Goal: Task Accomplishment & Management: Manage account settings

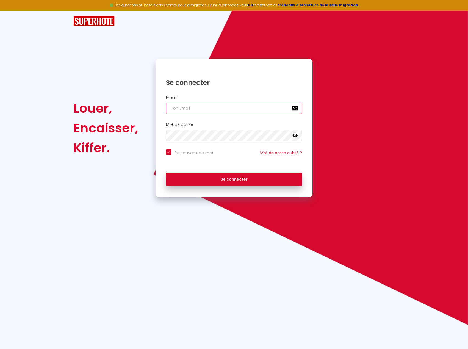
click at [210, 110] on input "email" at bounding box center [234, 108] width 136 height 12
type input "[EMAIL_ADDRESS][DOMAIN_NAME]"
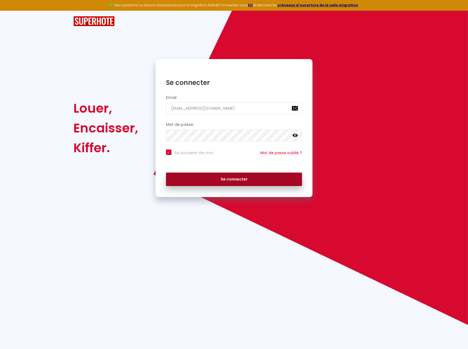
click at [225, 178] on button "Se connecter" at bounding box center [234, 179] width 136 height 14
checkbox input "true"
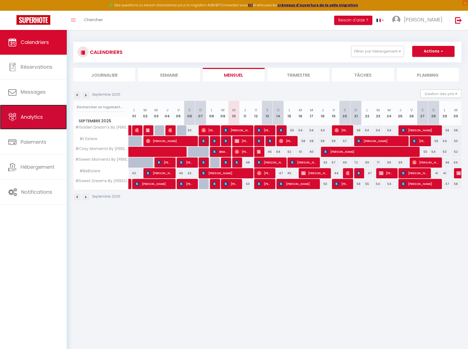
click at [44, 115] on link "Analytics" at bounding box center [33, 117] width 67 height 25
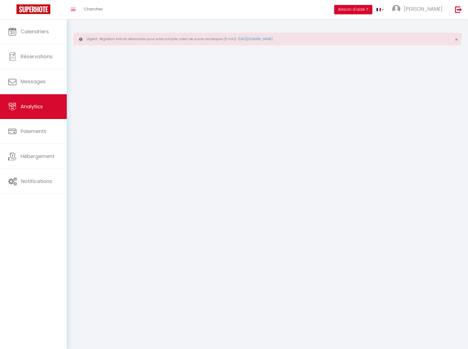
select select "2025"
select select "9"
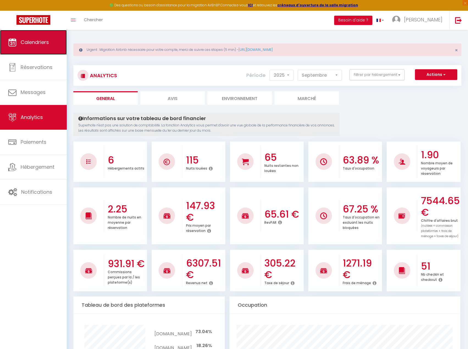
click at [46, 46] on link "Calendriers" at bounding box center [33, 42] width 67 height 25
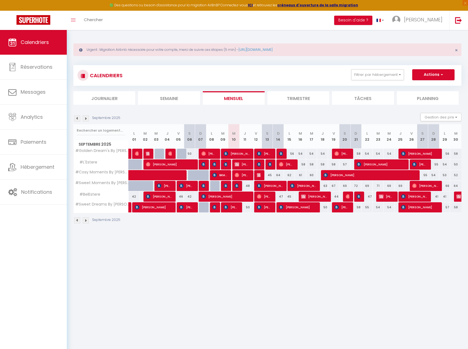
click at [86, 117] on img at bounding box center [86, 118] width 6 height 6
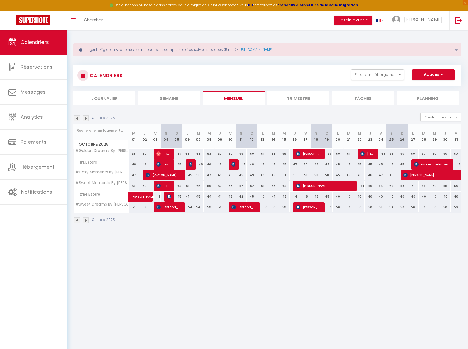
click at [86, 117] on img at bounding box center [86, 118] width 6 height 6
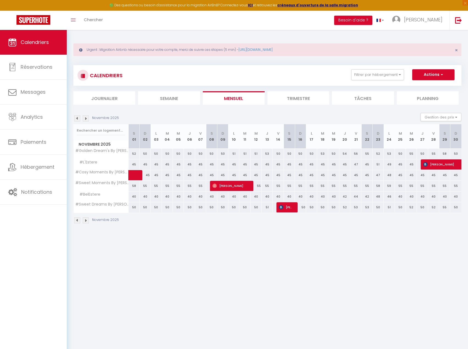
click at [86, 117] on img at bounding box center [86, 118] width 6 height 6
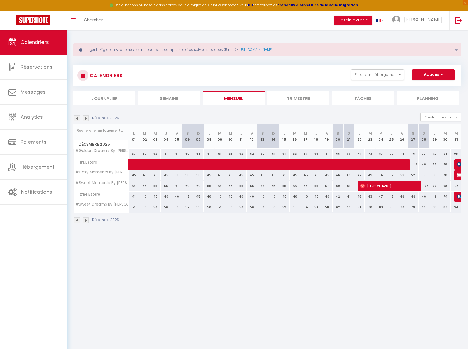
click at [75, 119] on img at bounding box center [77, 118] width 6 height 6
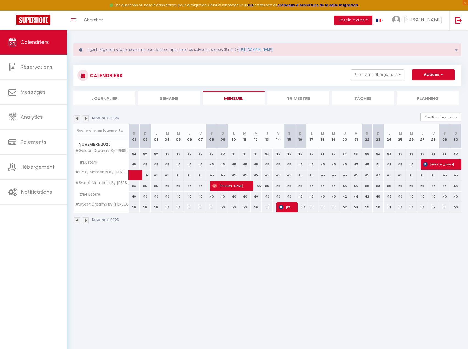
click at [85, 119] on img at bounding box center [86, 118] width 6 height 6
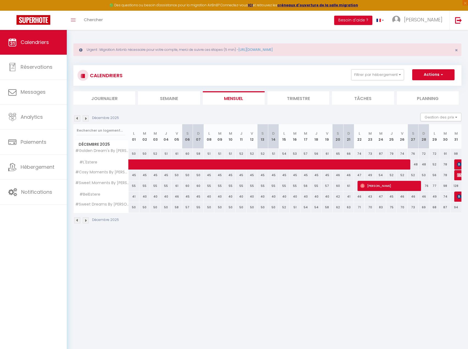
click at [85, 119] on img at bounding box center [86, 118] width 6 height 6
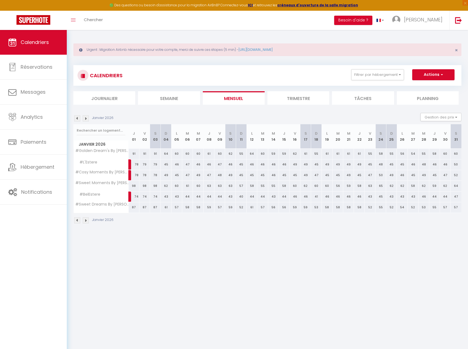
click at [85, 119] on img at bounding box center [86, 118] width 6 height 6
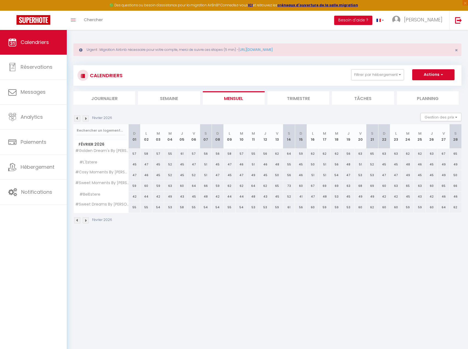
click at [85, 119] on img at bounding box center [86, 118] width 6 height 6
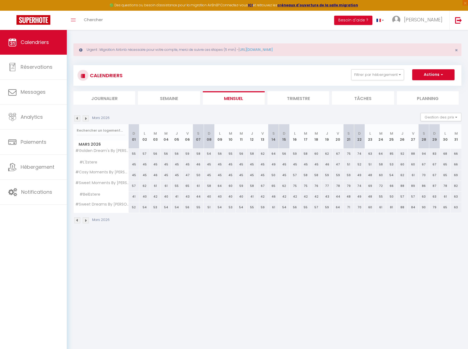
click at [85, 119] on img at bounding box center [86, 118] width 6 height 6
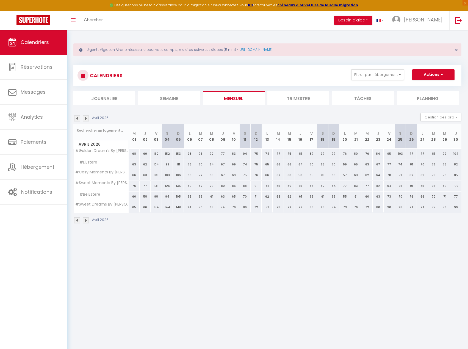
click at [85, 119] on img at bounding box center [86, 118] width 6 height 6
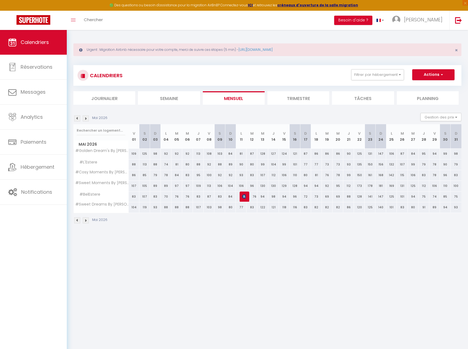
click at [85, 119] on img at bounding box center [86, 118] width 6 height 6
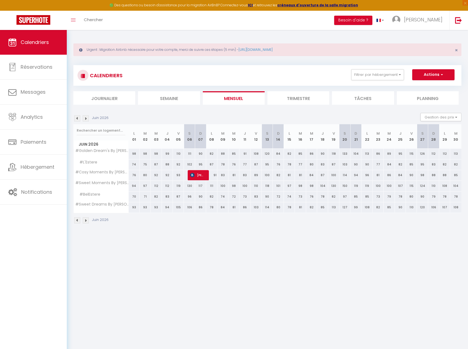
click at [85, 119] on img at bounding box center [86, 118] width 6 height 6
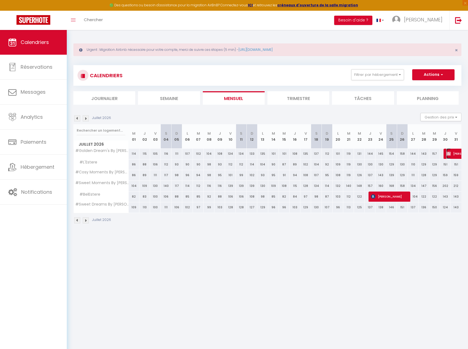
click at [456, 154] on span "[PERSON_NAME]" at bounding box center [471, 153] width 51 height 10
select select "OK"
select select "KO"
select select "0"
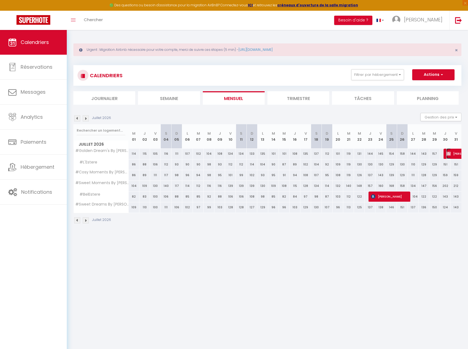
select select "1"
select select
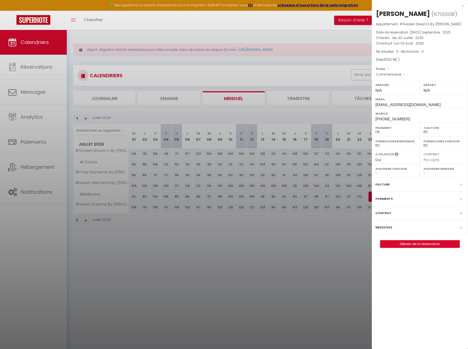
click at [304, 219] on div at bounding box center [234, 174] width 468 height 349
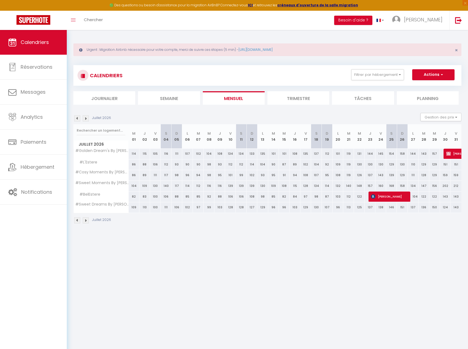
click at [85, 118] on img at bounding box center [86, 118] width 6 height 6
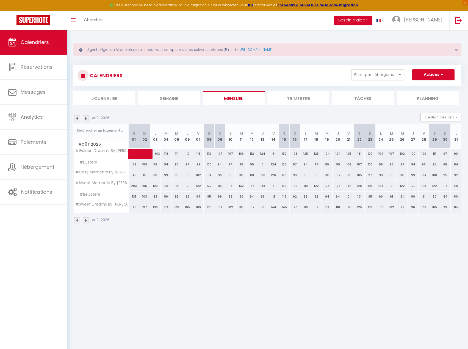
click at [85, 118] on img at bounding box center [86, 118] width 6 height 6
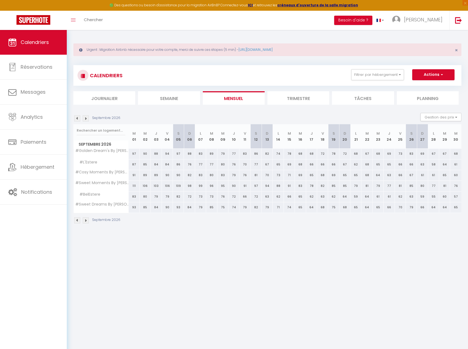
click at [85, 118] on img at bounding box center [86, 118] width 6 height 6
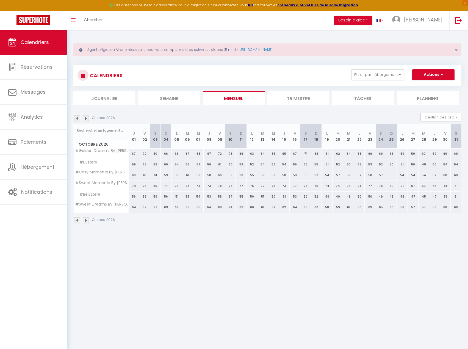
click at [85, 118] on img at bounding box center [86, 118] width 6 height 6
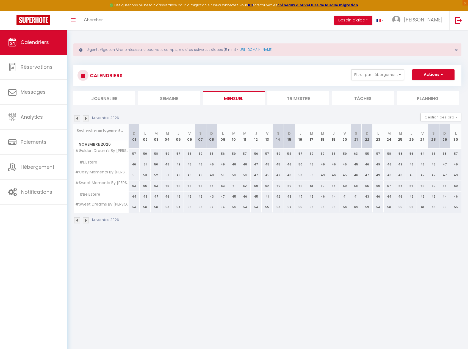
click at [85, 118] on img at bounding box center [86, 118] width 6 height 6
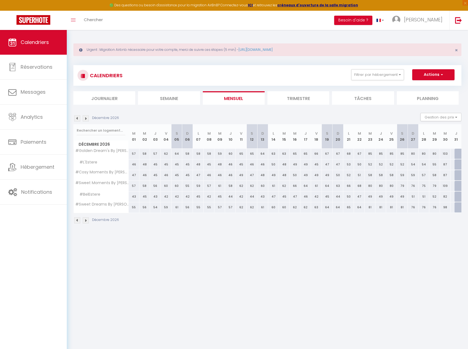
click at [85, 118] on img at bounding box center [86, 118] width 6 height 6
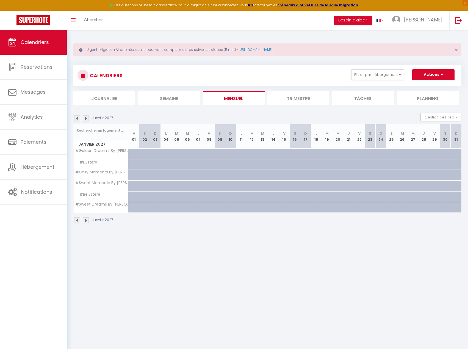
click at [78, 119] on img at bounding box center [77, 118] width 6 height 6
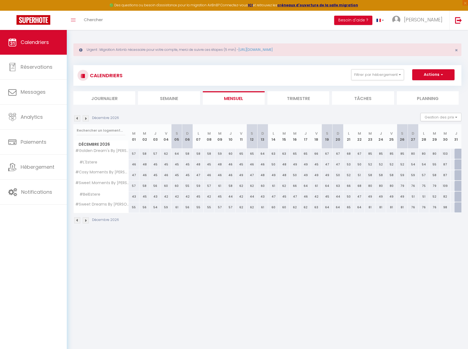
click at [78, 119] on img at bounding box center [77, 118] width 6 height 6
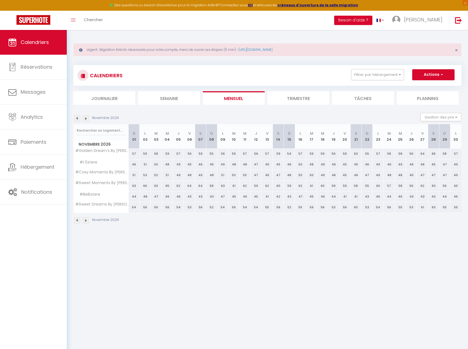
click at [78, 119] on img at bounding box center [77, 118] width 6 height 6
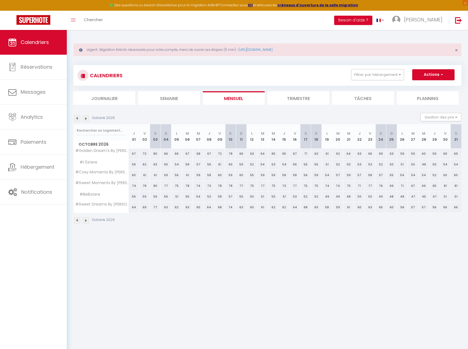
click at [78, 119] on img at bounding box center [77, 118] width 6 height 6
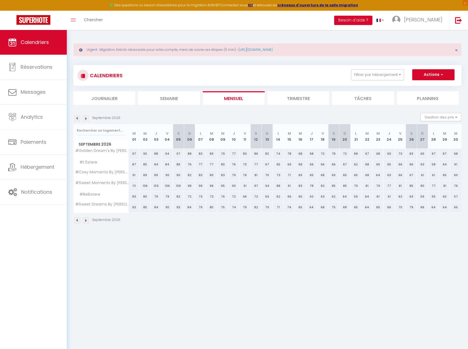
click at [78, 119] on img at bounding box center [77, 118] width 6 height 6
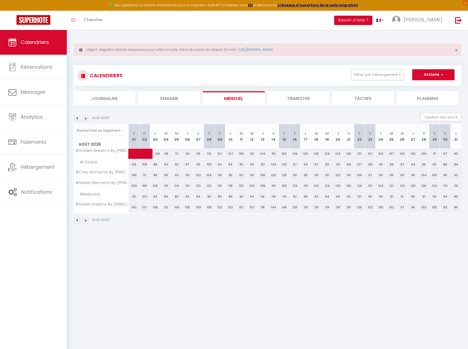
click at [78, 119] on img at bounding box center [77, 118] width 6 height 6
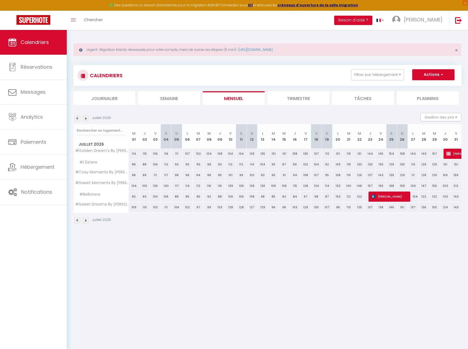
click at [78, 119] on img at bounding box center [77, 118] width 6 height 6
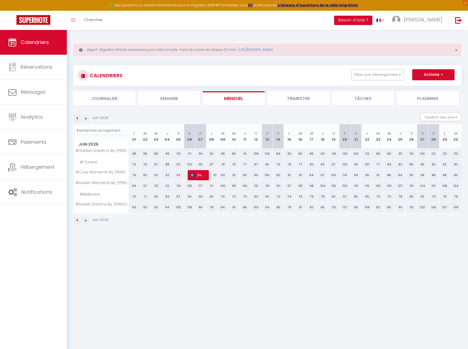
click at [78, 119] on img at bounding box center [77, 118] width 6 height 6
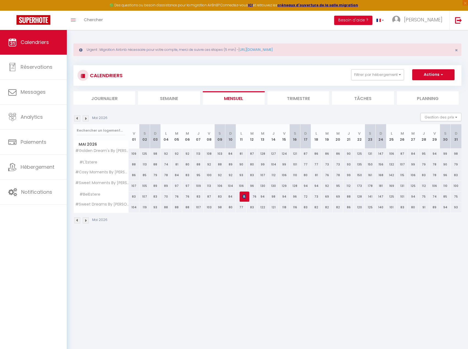
click at [78, 119] on img at bounding box center [77, 118] width 6 height 6
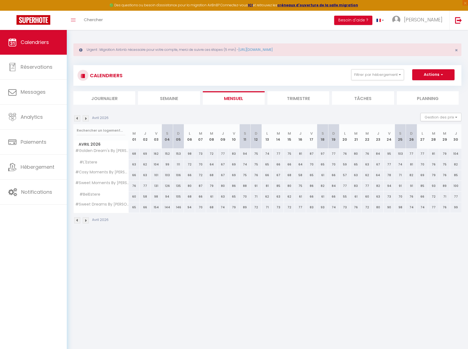
click at [78, 119] on img at bounding box center [77, 118] width 6 height 6
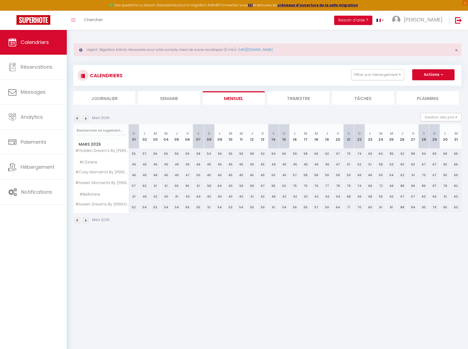
click at [78, 119] on img at bounding box center [77, 118] width 6 height 6
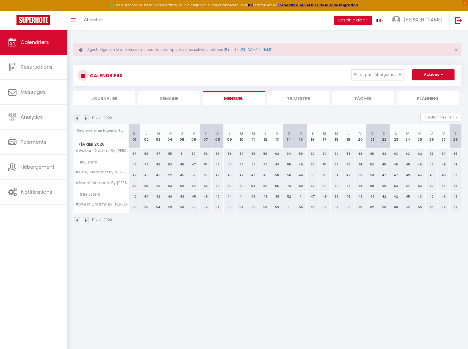
click at [78, 119] on img at bounding box center [77, 118] width 6 height 6
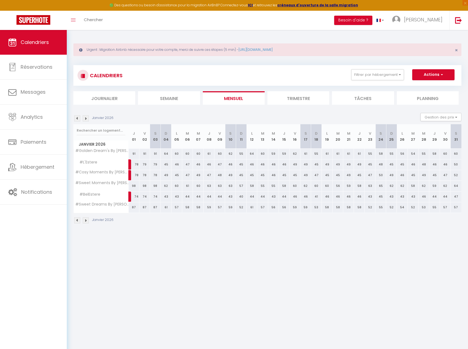
click at [78, 119] on img at bounding box center [77, 118] width 6 height 6
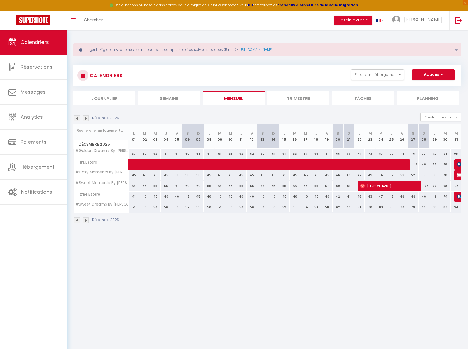
click at [78, 119] on img at bounding box center [77, 118] width 6 height 6
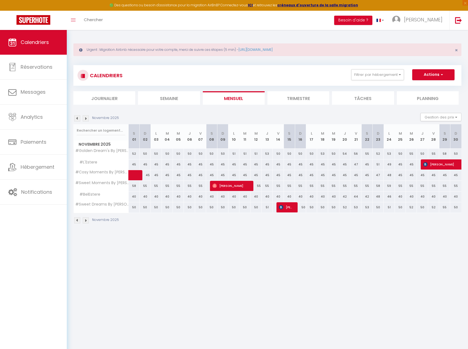
click at [88, 121] on img at bounding box center [86, 118] width 6 height 6
select select "KO"
select select "0"
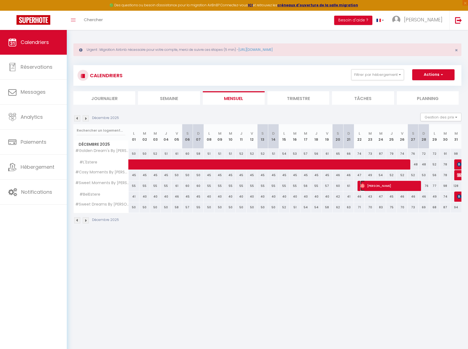
click at [396, 186] on span "[PERSON_NAME]" at bounding box center [388, 185] width 57 height 10
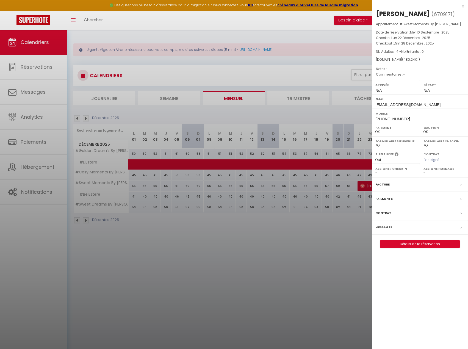
click at [295, 261] on div at bounding box center [234, 174] width 468 height 349
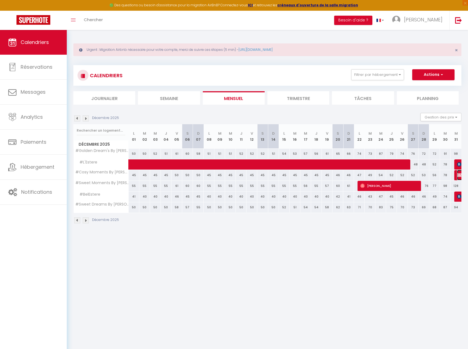
click at [460, 177] on img at bounding box center [459, 175] width 4 height 4
select select "KO"
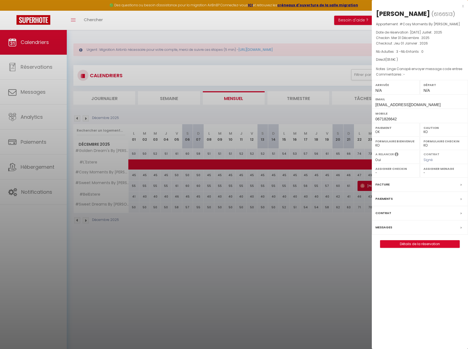
click at [324, 247] on div at bounding box center [234, 174] width 468 height 349
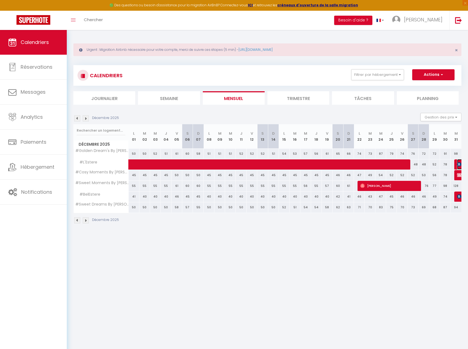
click at [457, 161] on span "[PERSON_NAME]" at bounding box center [463, 164] width 13 height 10
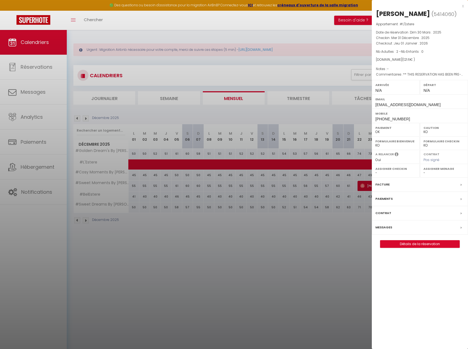
click at [343, 250] on div at bounding box center [234, 174] width 468 height 349
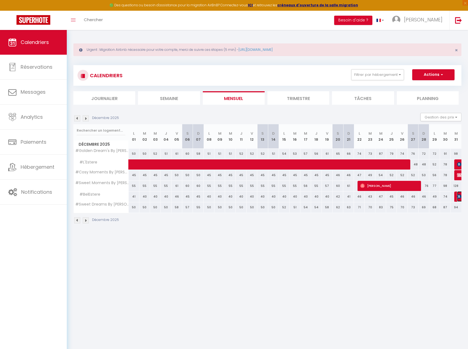
click at [457, 196] on img at bounding box center [459, 196] width 4 height 4
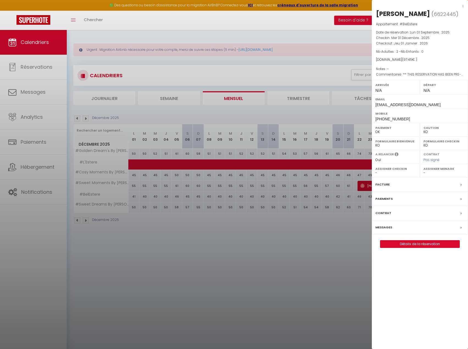
click at [250, 262] on div at bounding box center [234, 174] width 468 height 349
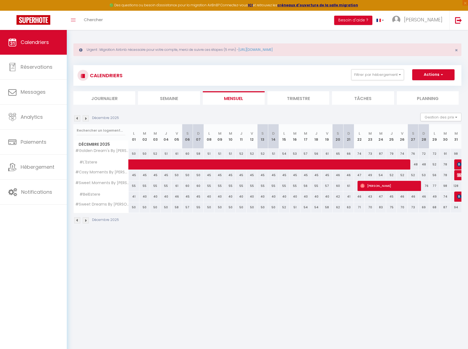
click at [86, 118] on img at bounding box center [86, 118] width 6 height 6
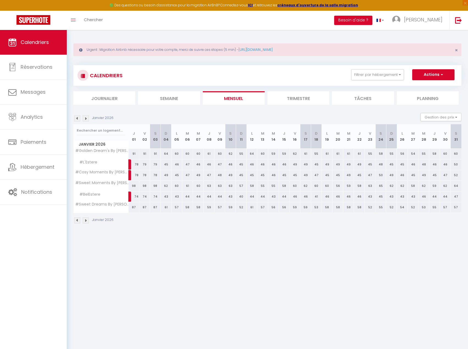
click at [77, 118] on img at bounding box center [77, 118] width 6 height 6
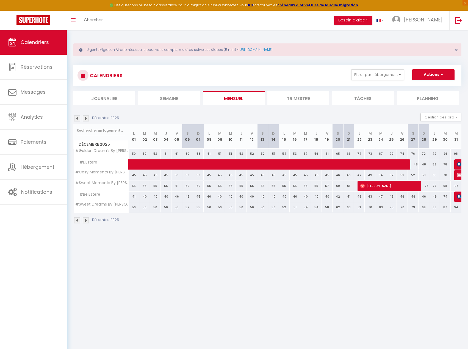
click at [87, 118] on img at bounding box center [86, 118] width 6 height 6
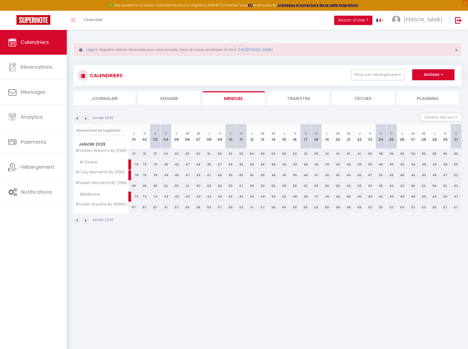
click at [81, 119] on div "Janvier 2026" at bounding box center [94, 118] width 42 height 6
click at [79, 119] on img at bounding box center [77, 118] width 6 height 6
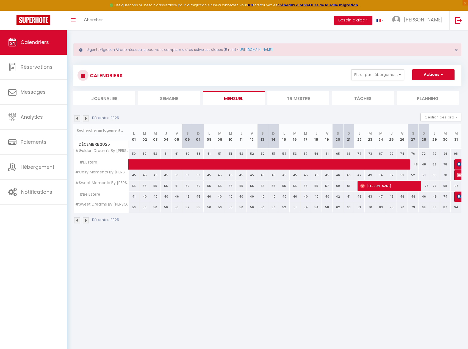
click at [79, 119] on img at bounding box center [77, 118] width 6 height 6
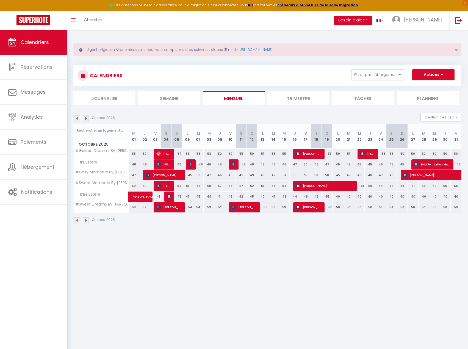
click at [79, 119] on img at bounding box center [77, 118] width 6 height 6
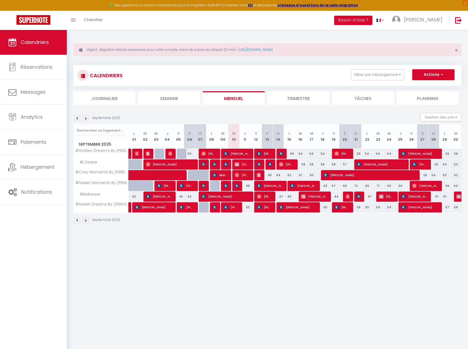
click at [85, 118] on img at bounding box center [86, 118] width 6 height 6
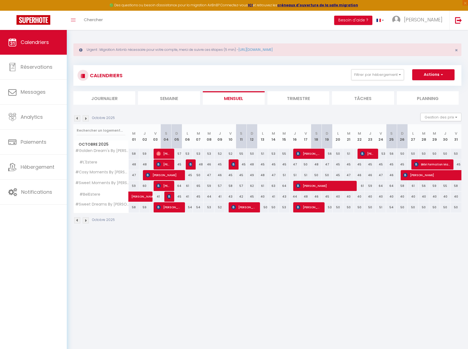
click at [85, 118] on img at bounding box center [86, 118] width 6 height 6
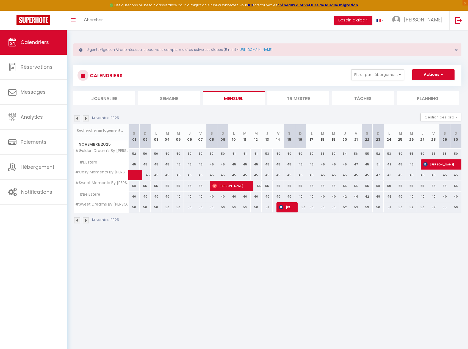
click at [80, 118] on div "Novembre 2025" at bounding box center [96, 118] width 47 height 6
click at [55, 116] on link "Analytics" at bounding box center [33, 117] width 67 height 25
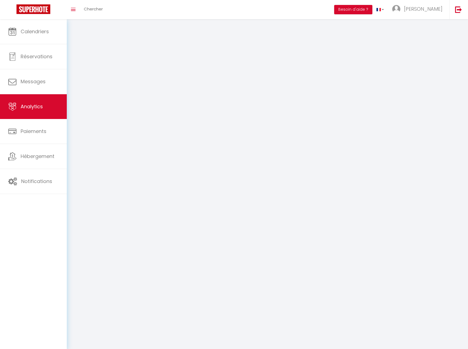
select select "2025"
select select "9"
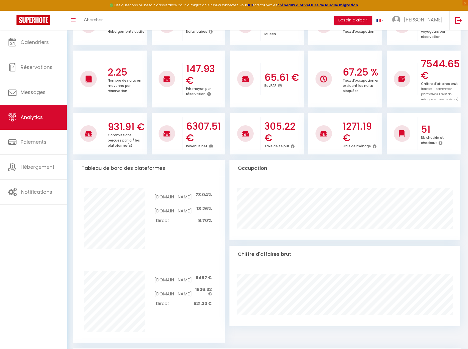
scroll to position [349, 0]
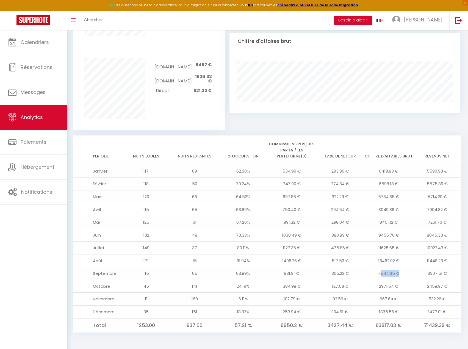
drag, startPoint x: 381, startPoint y: 272, endPoint x: 398, endPoint y: 271, distance: 17.0
click at [398, 271] on td "7544.65 €" at bounding box center [388, 273] width 49 height 13
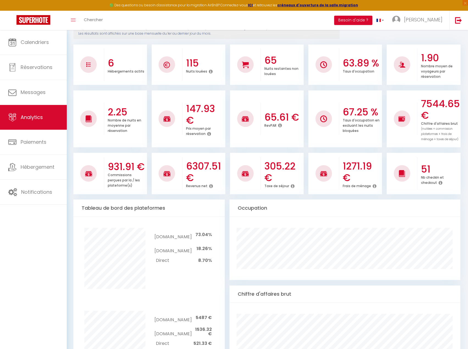
scroll to position [0, 0]
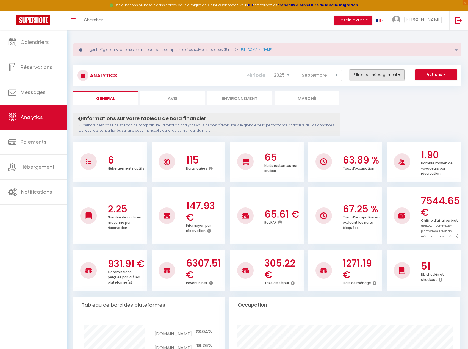
click at [371, 71] on button "Filtrer par hébergement" at bounding box center [376, 74] width 55 height 11
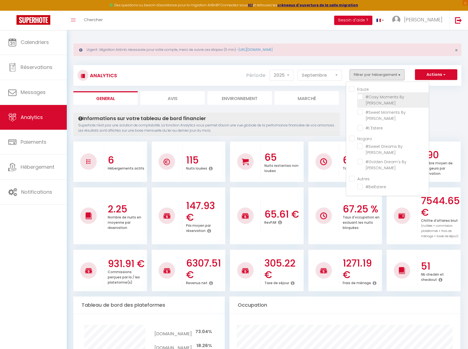
click at [359, 97] on Eauz\'Homes "checkbox" at bounding box center [392, 96] width 71 height 5
checkbox Eauz\'Homes "true"
checkbox Eauz\'Homes "false"
checkbox input "false"
checkbox Nogar\'Homes "false"
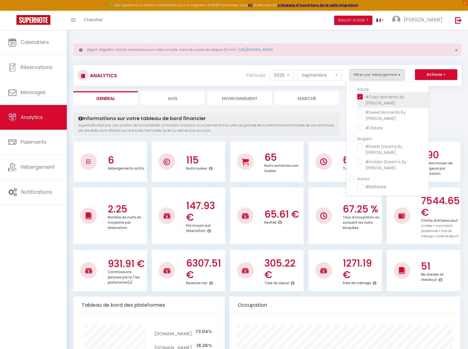
checkbox Nogar\'Homes "false"
checkbox input "false"
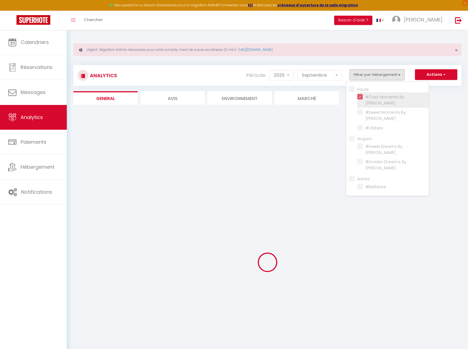
checkbox Eauz\'Homes "false"
checkbox input "false"
checkbox Nogar\'Homes "false"
checkbox input "false"
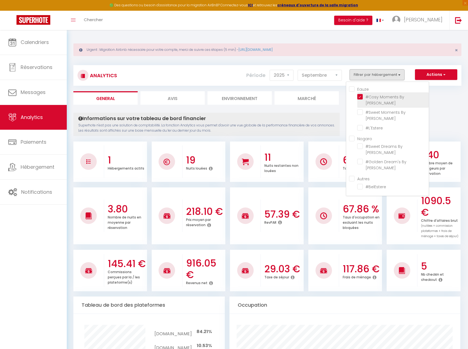
click at [359, 96] on Eauz\'Homes "checkbox" at bounding box center [392, 96] width 71 height 5
checkbox Eauz\'Homes "false"
checkbox input "false"
checkbox Nogar\'Homes "false"
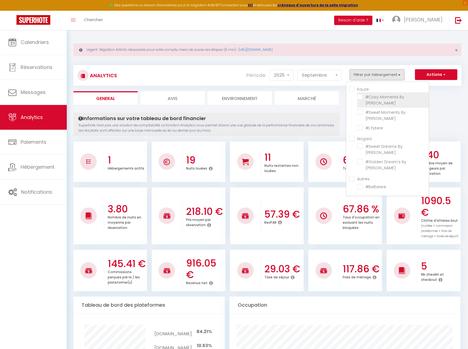
checkbox Nogar\'Homes "false"
checkbox input "false"
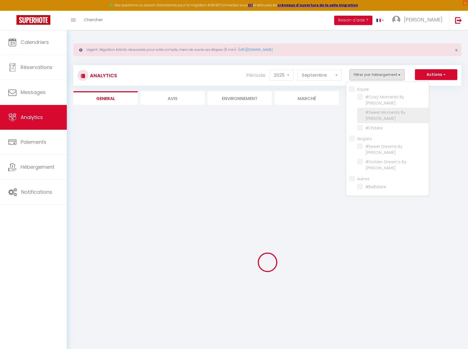
checkbox Eauz\'Homes "false"
checkbox input "false"
checkbox Nogar\'Homes "false"
checkbox input "false"
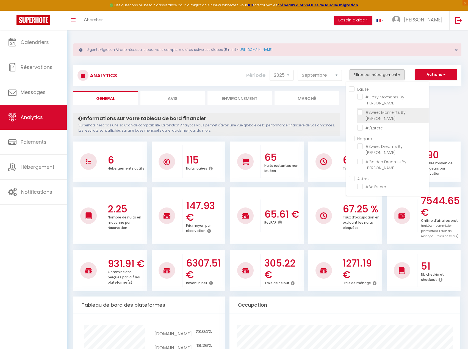
click at [360, 112] on Eauz\'Homes "checkbox" at bounding box center [392, 111] width 71 height 5
checkbox Eauz\'Homes "true"
checkbox input "false"
checkbox Nogar\'Homes "false"
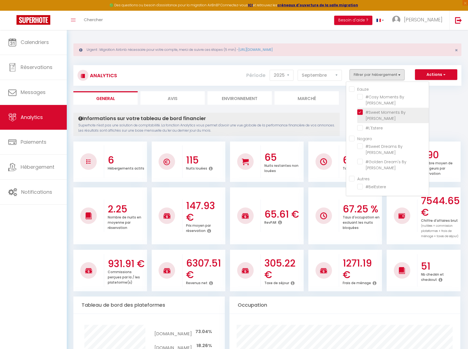
checkbox input "false"
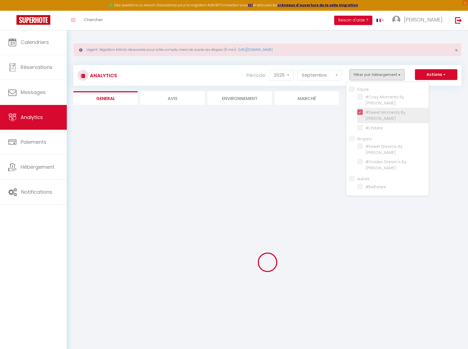
checkbox input "false"
checkbox Nogar\'Homes "false"
checkbox input "false"
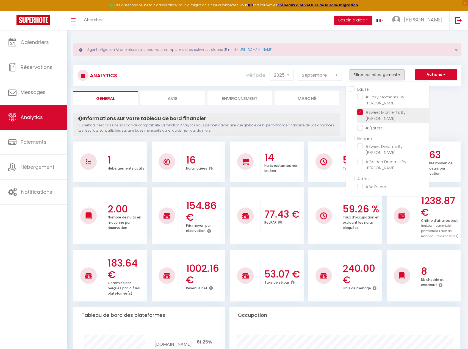
click at [360, 112] on Eauz\'Homes "checkbox" at bounding box center [392, 111] width 71 height 5
checkbox Eauz\'Homes "false"
checkbox input "false"
checkbox Nogar\'Homes "false"
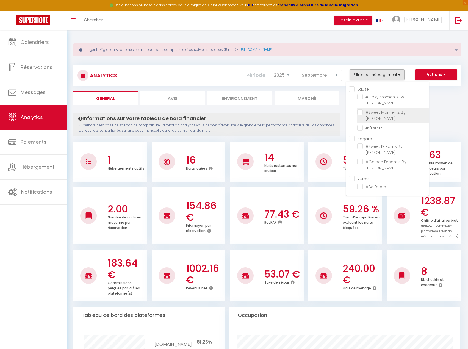
checkbox input "false"
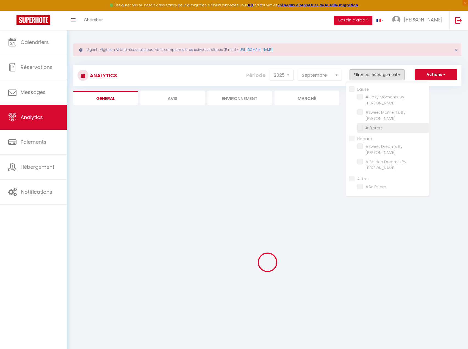
checkbox input "false"
checkbox Nogar\'Homes "false"
checkbox input "false"
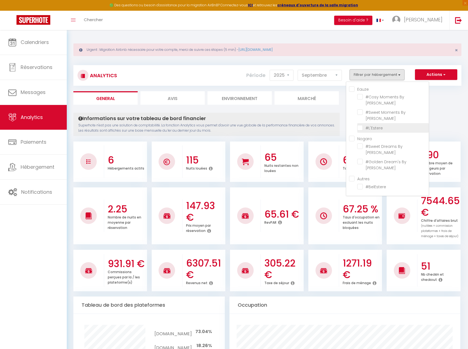
click at [360, 128] on input "checkbox" at bounding box center [392, 127] width 71 height 5
checkbox input "true"
checkbox Nogar\'Homes "false"
checkbox input "false"
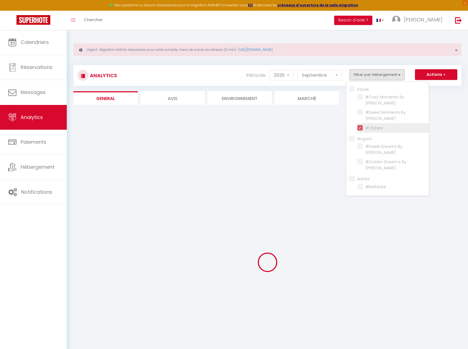
checkbox Nogar\'Homes "false"
checkbox input "false"
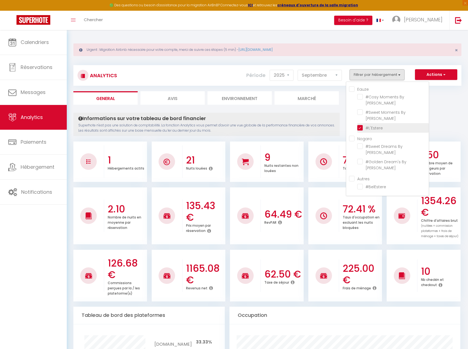
click at [360, 128] on input "checkbox" at bounding box center [392, 127] width 71 height 5
checkbox input "false"
checkbox Nogar\'Homes "false"
checkbox input "false"
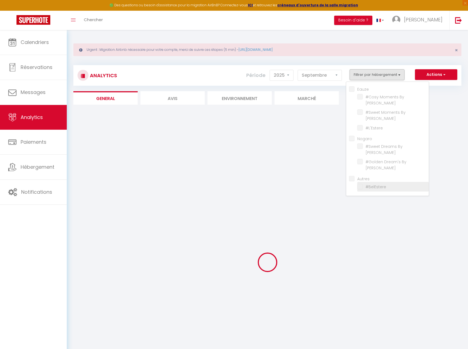
checkbox Nogar\'Homes "false"
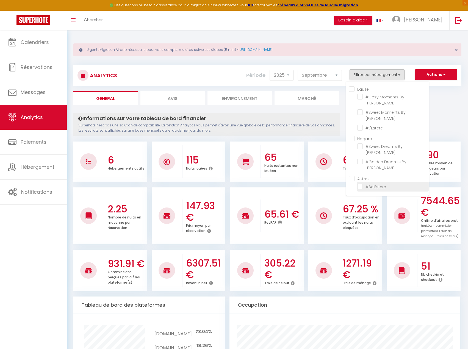
click at [359, 186] on input "checkbox" at bounding box center [392, 185] width 71 height 5
checkbox input "true"
checkbox Nogar\'Homes "false"
checkbox input "true"
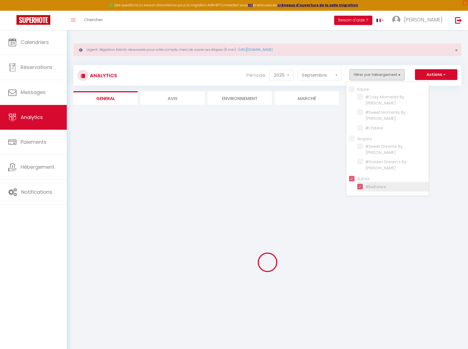
checkbox Nogar\'Homes "false"
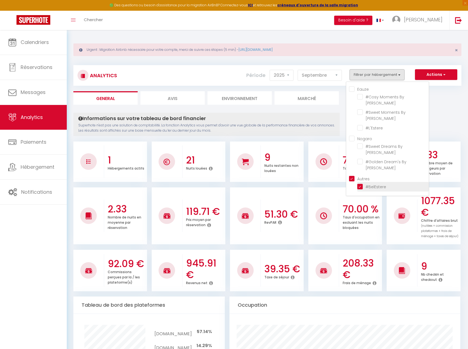
click at [359, 186] on input "checkbox" at bounding box center [392, 185] width 71 height 5
checkbox input "false"
checkbox Nogar\'Homes "false"
checkbox input "false"
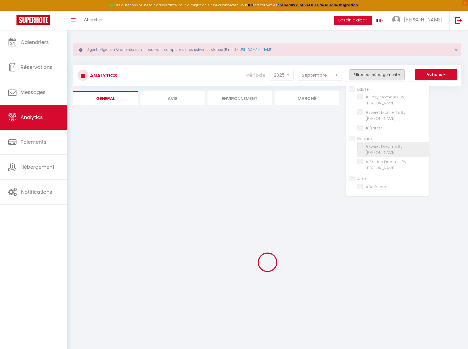
checkbox Nogar\'Homes "false"
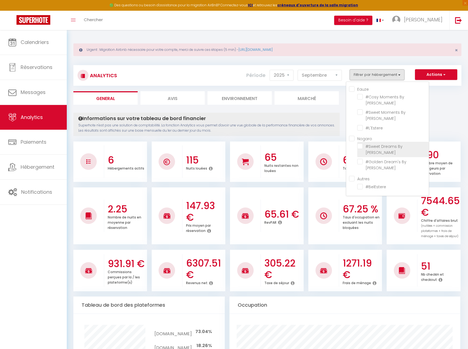
click at [361, 145] on Nogar\'Homes "checkbox" at bounding box center [392, 145] width 71 height 5
checkbox Nogar\'Homes "true"
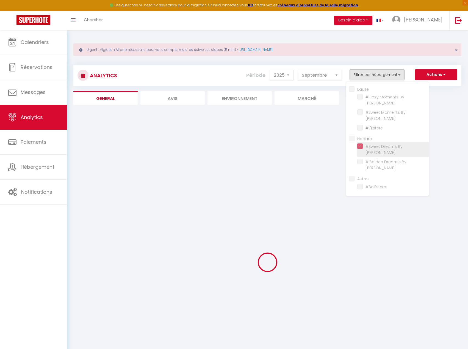
checkbox Nogar\'Homes "false"
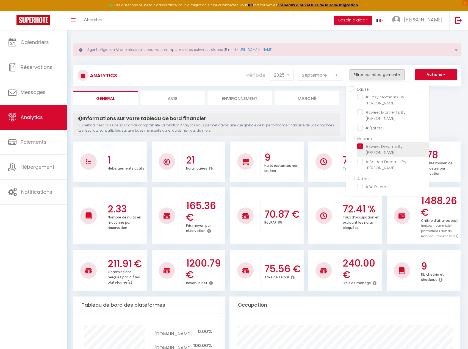
click at [361, 145] on Nogar\'Homes "checkbox" at bounding box center [392, 145] width 71 height 5
checkbox Nogar\'Homes "false"
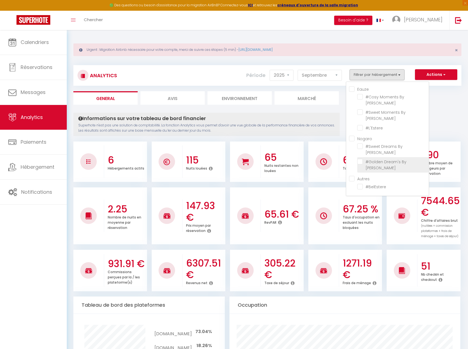
click at [362, 162] on Nogar\'Homes "checkbox" at bounding box center [392, 161] width 71 height 5
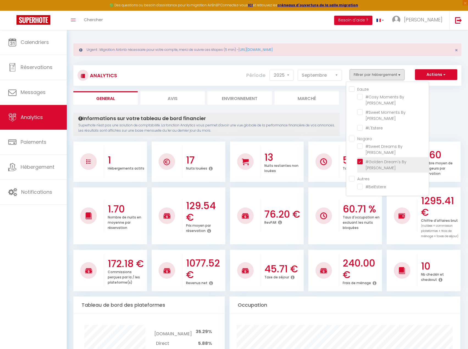
click at [362, 162] on Nogar\'Homes "checkbox" at bounding box center [392, 161] width 71 height 5
checkbox Nogar\'Homes "false"
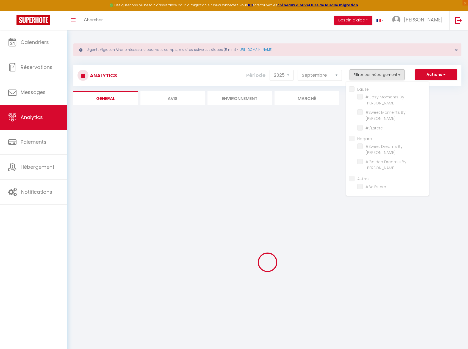
click at [436, 111] on div "Analytics Actions Génération SuperConciergerie Génération SuperAnalyzer Générat…" at bounding box center [267, 236] width 388 height 352
